Goal: Task Accomplishment & Management: Manage account settings

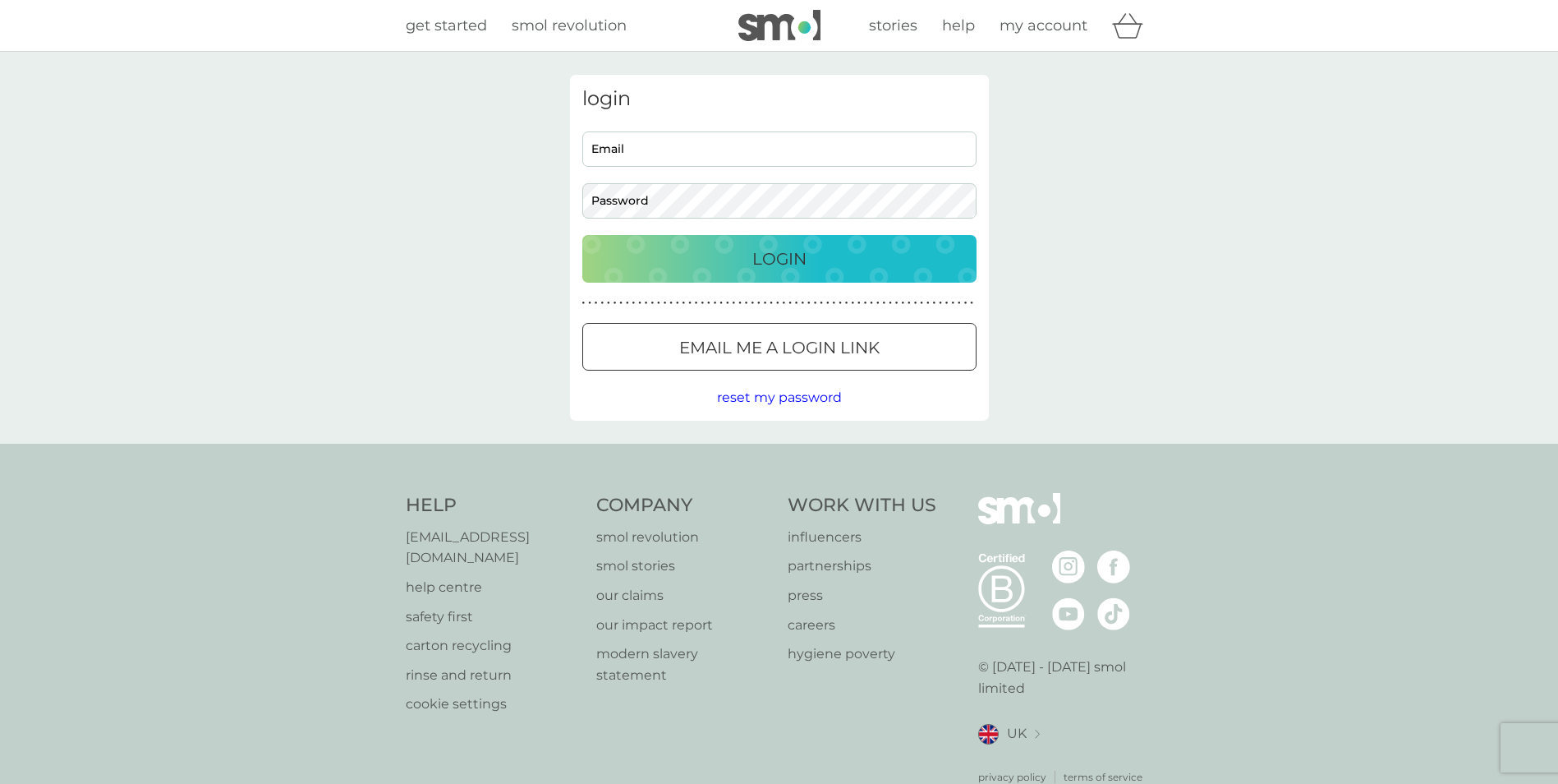
type input "[PERSON_NAME][EMAIL_ADDRESS][DOMAIN_NAME]"
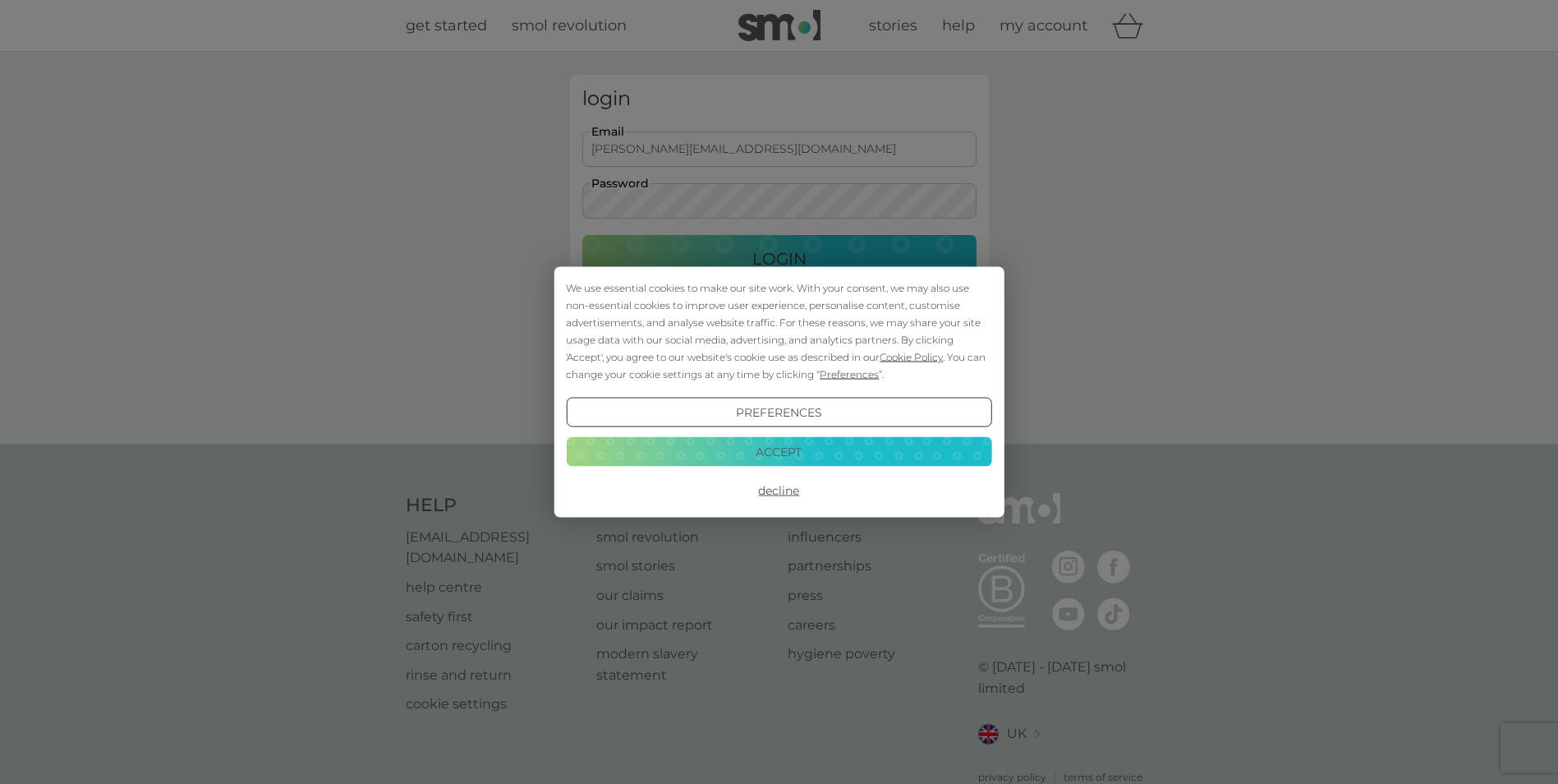
click at [776, 257] on div "We use essential cookies to make our site work. With your consent, we may also …" at bounding box center [779, 392] width 1558 height 784
click at [778, 487] on button "Decline" at bounding box center [779, 491] width 426 height 30
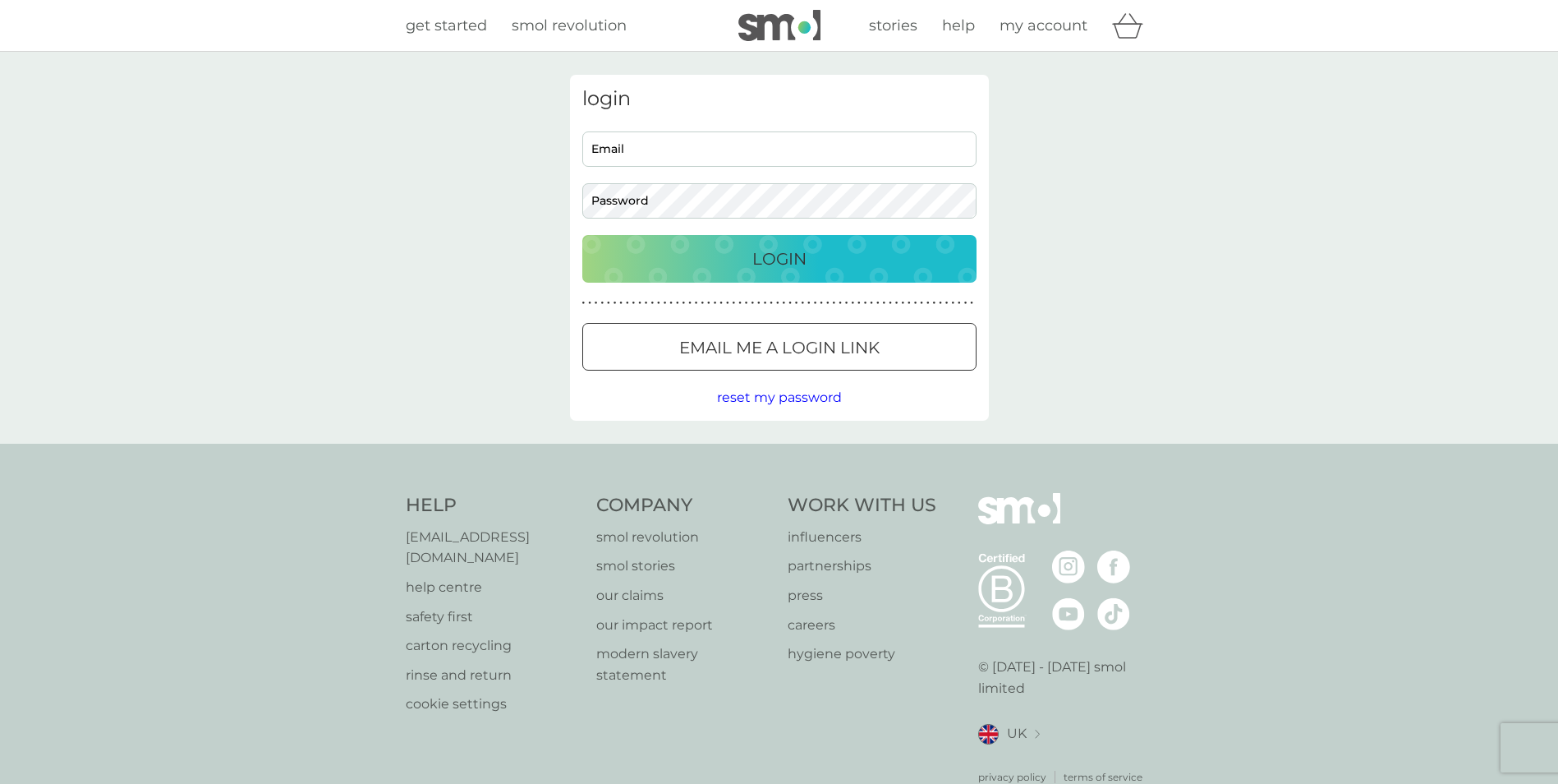
type input "[PERSON_NAME][EMAIL_ADDRESS][DOMAIN_NAME]"
click at [803, 255] on p "Login" at bounding box center [779, 259] width 54 height 26
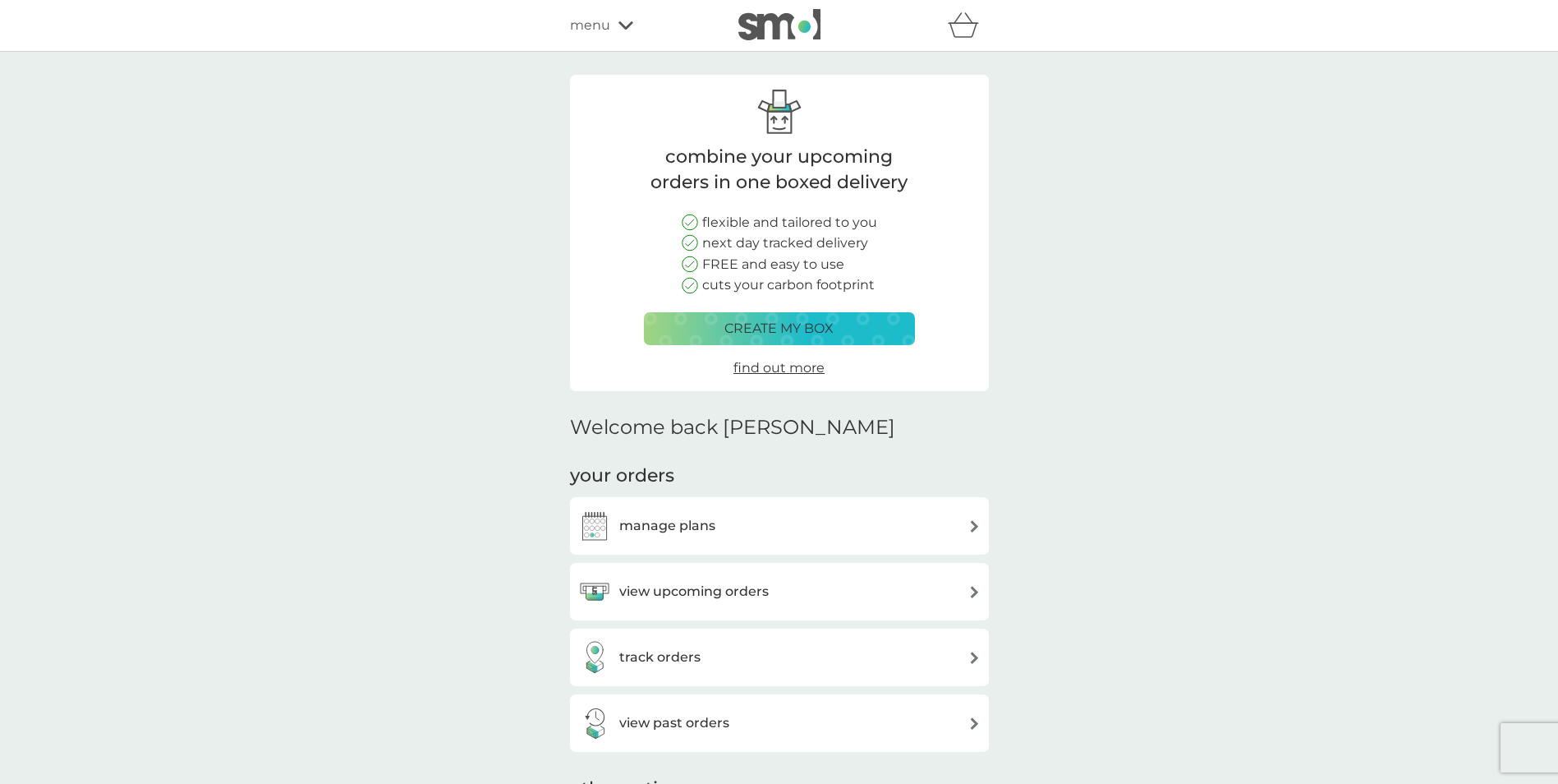
click at [773, 600] on div "view upcoming orders" at bounding box center [779, 591] width 403 height 33
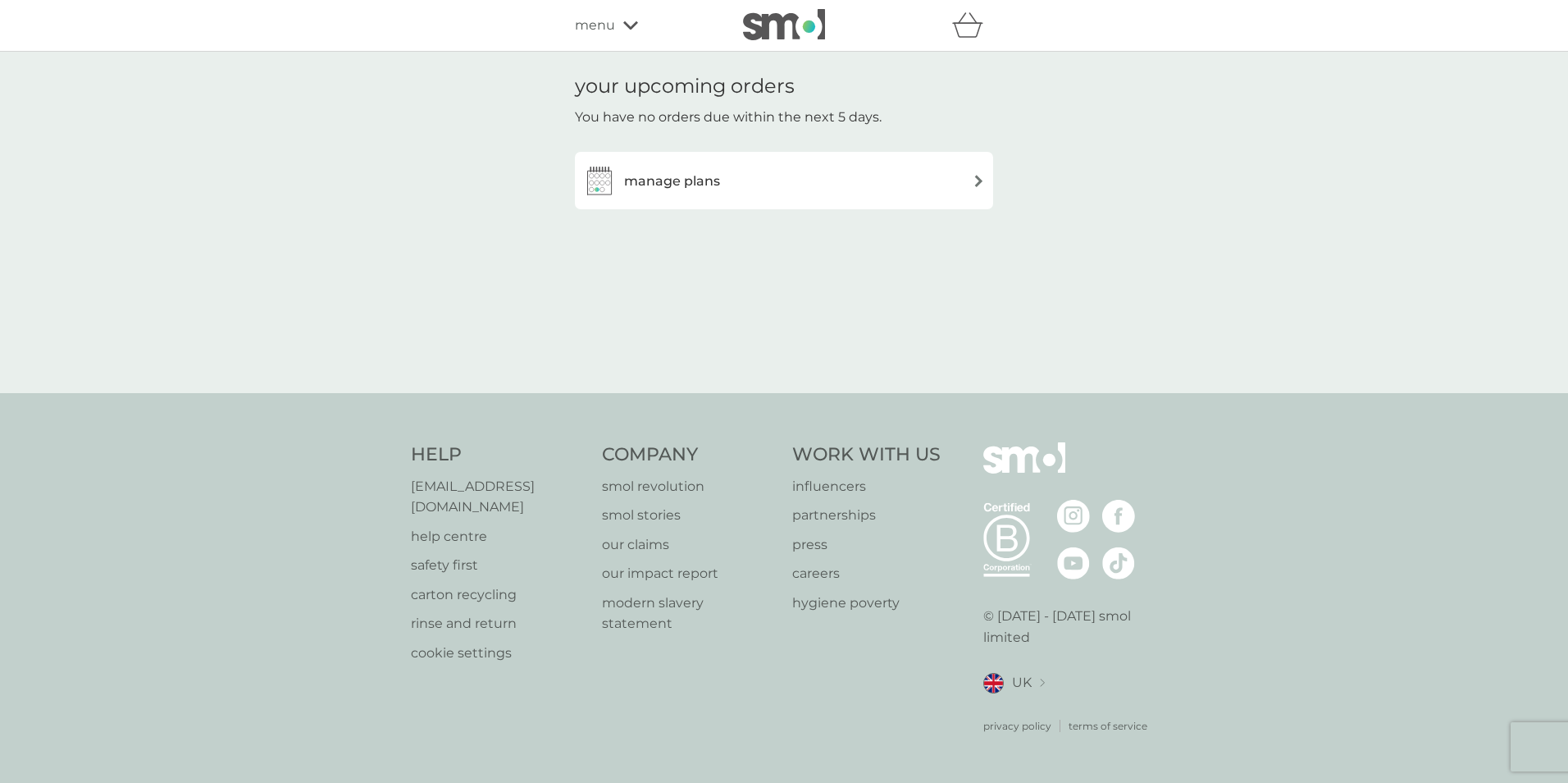
click at [786, 188] on div "manage plans" at bounding box center [784, 180] width 402 height 33
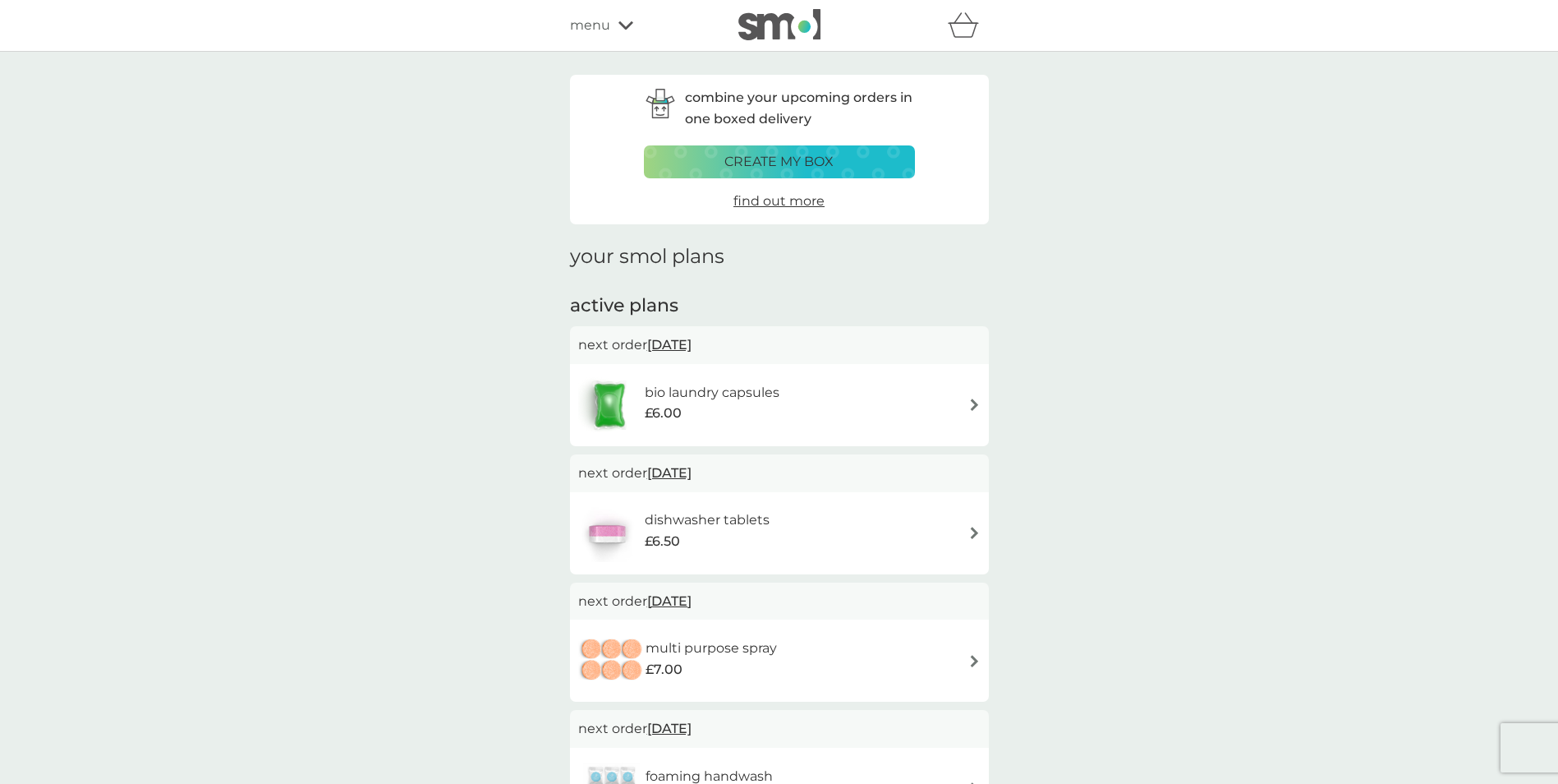
click at [964, 411] on div "bio laundry capsules £6.00" at bounding box center [779, 405] width 403 height 58
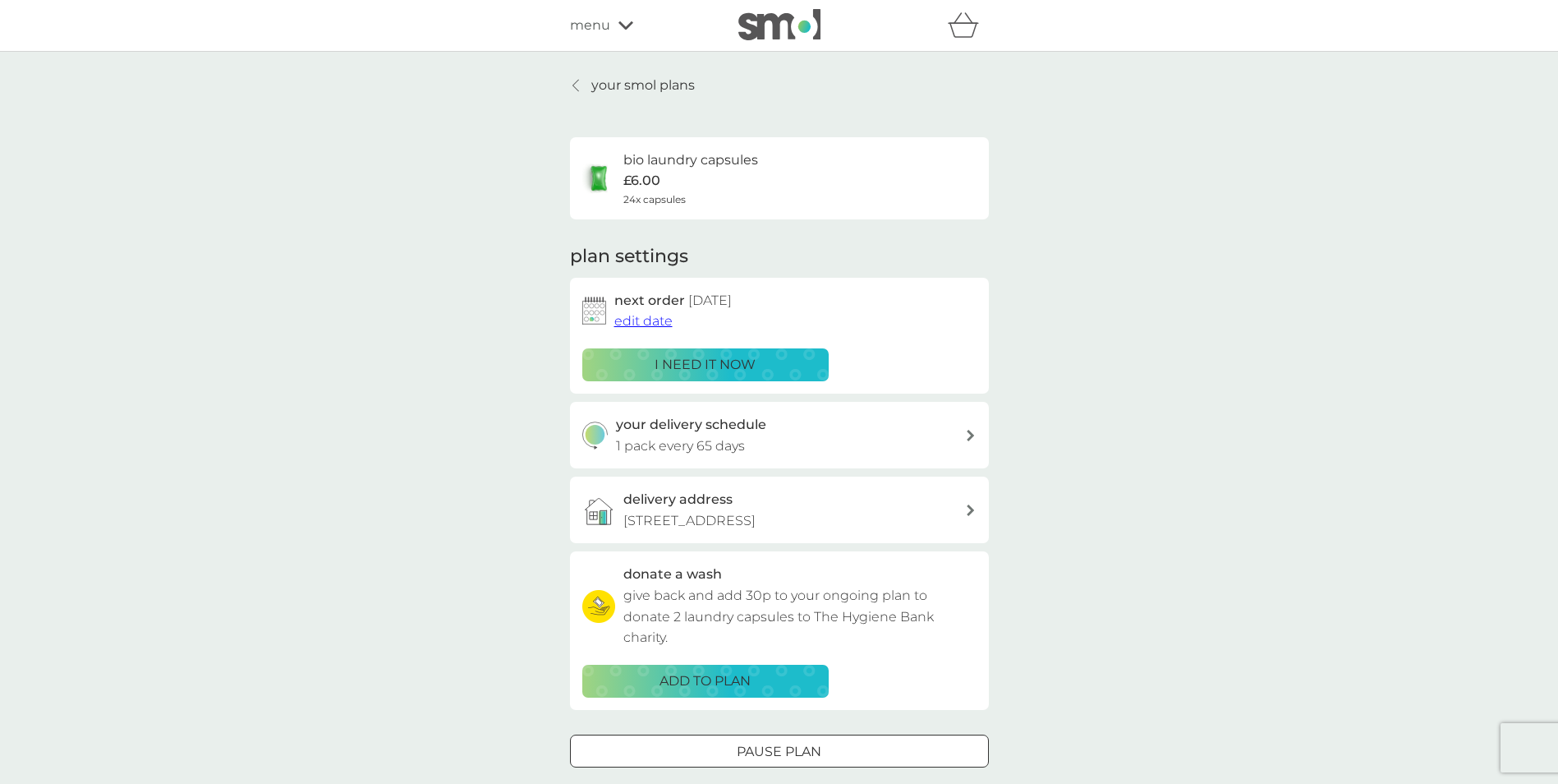
click at [641, 317] on span "edit date" at bounding box center [643, 321] width 58 height 16
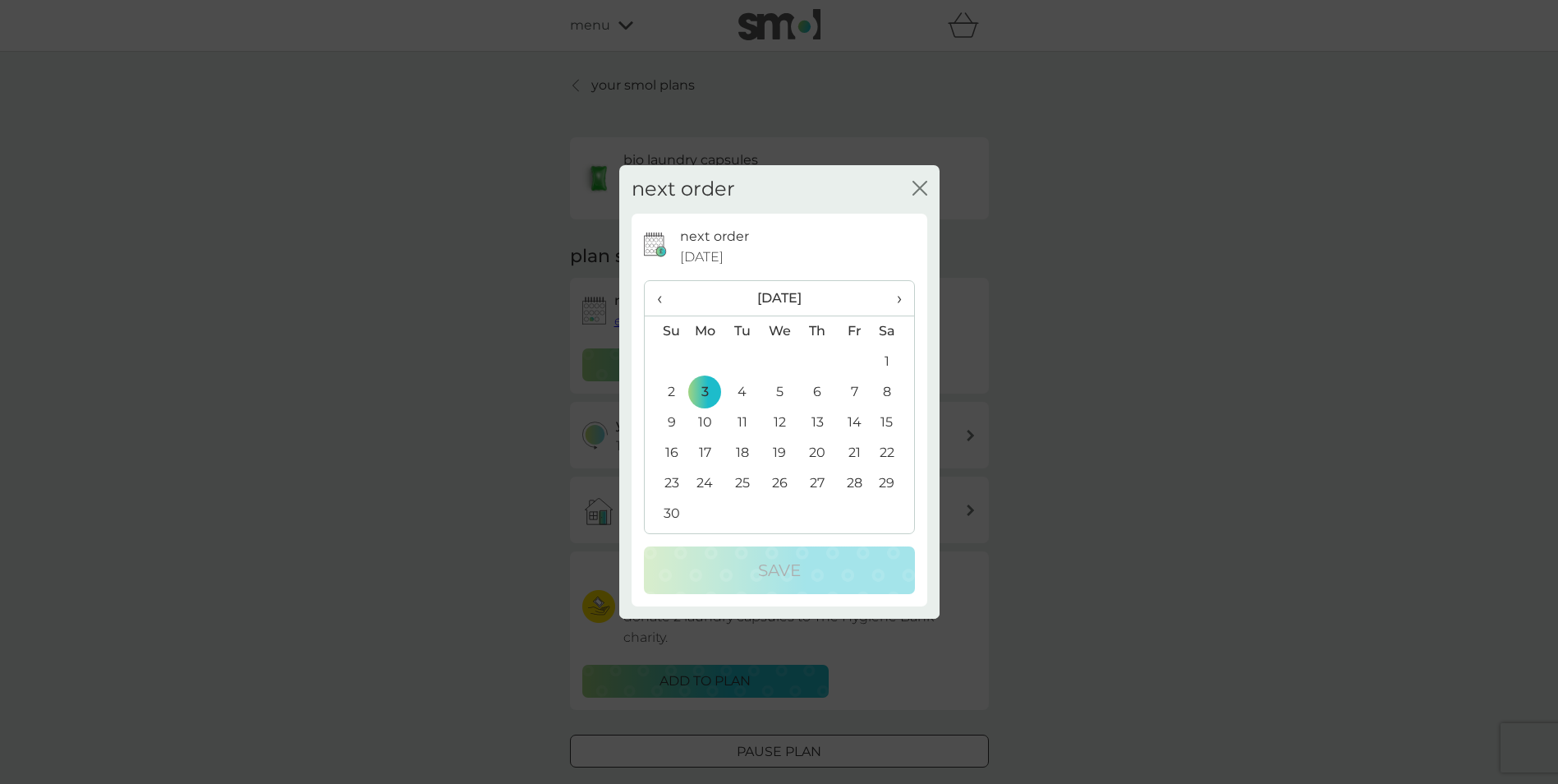
click at [659, 300] on span "‹" at bounding box center [665, 298] width 17 height 35
click at [779, 421] on td "15" at bounding box center [780, 422] width 38 height 30
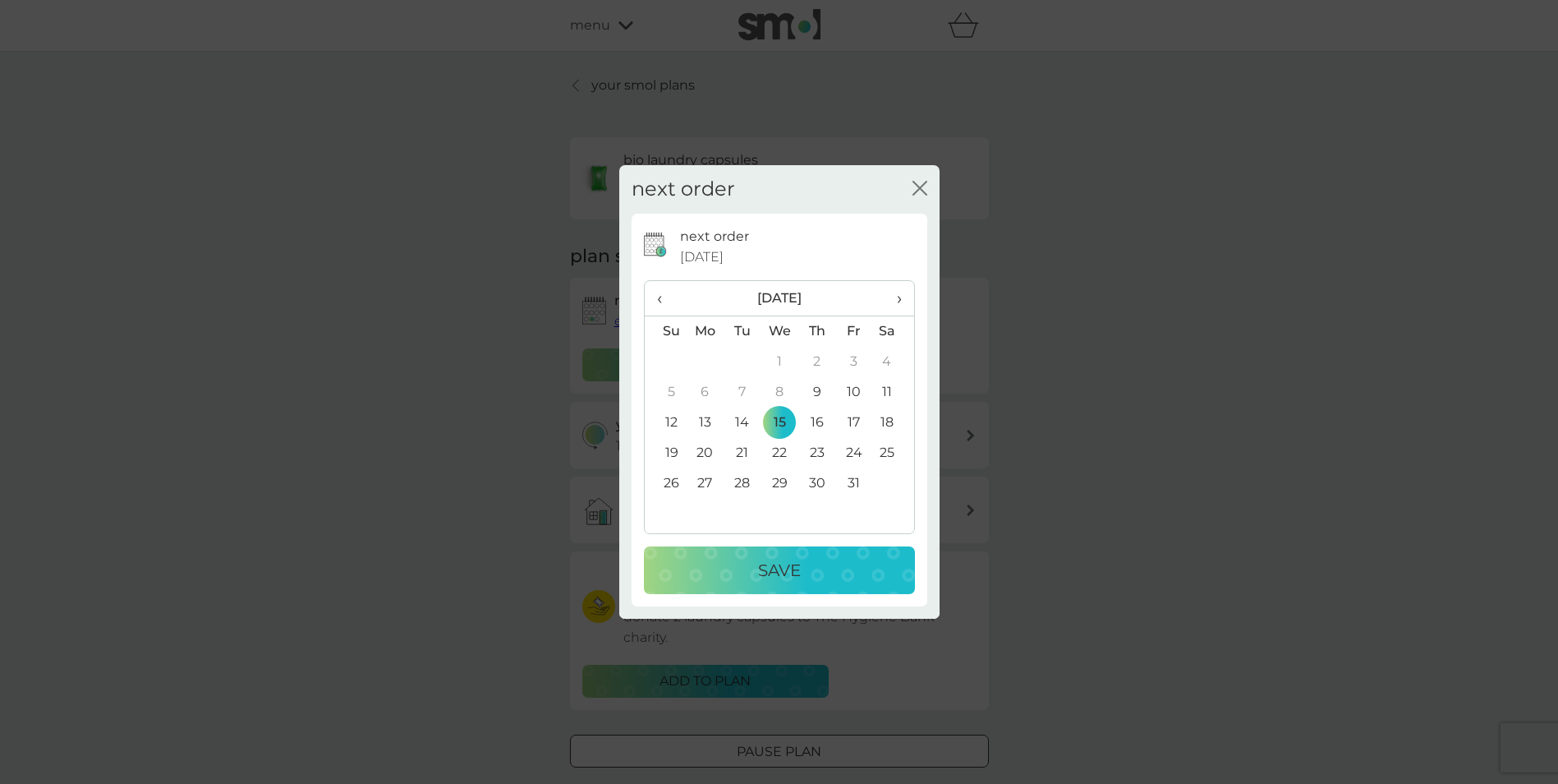
click at [803, 570] on div "Save" at bounding box center [779, 570] width 238 height 26
